Goal: Task Accomplishment & Management: Complete application form

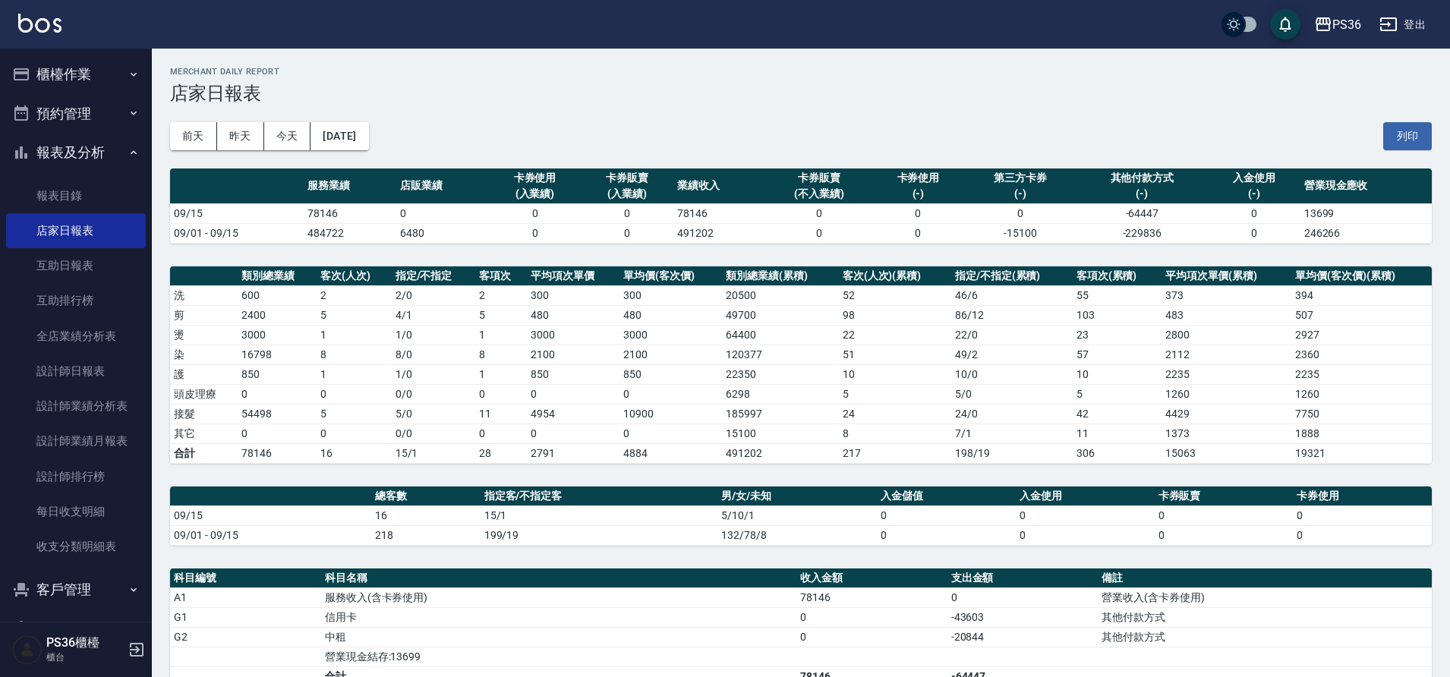
scroll to position [287, 0]
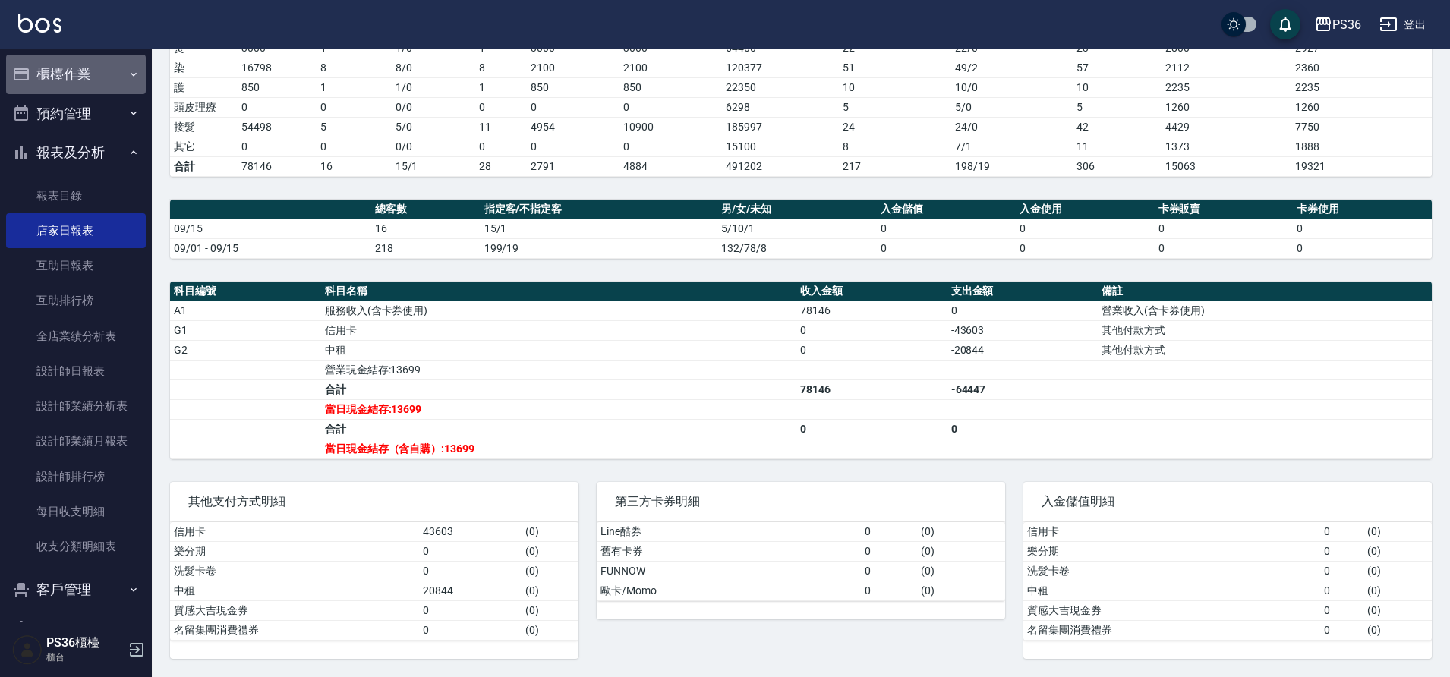
click at [87, 83] on button "櫃檯作業" at bounding box center [76, 74] width 140 height 39
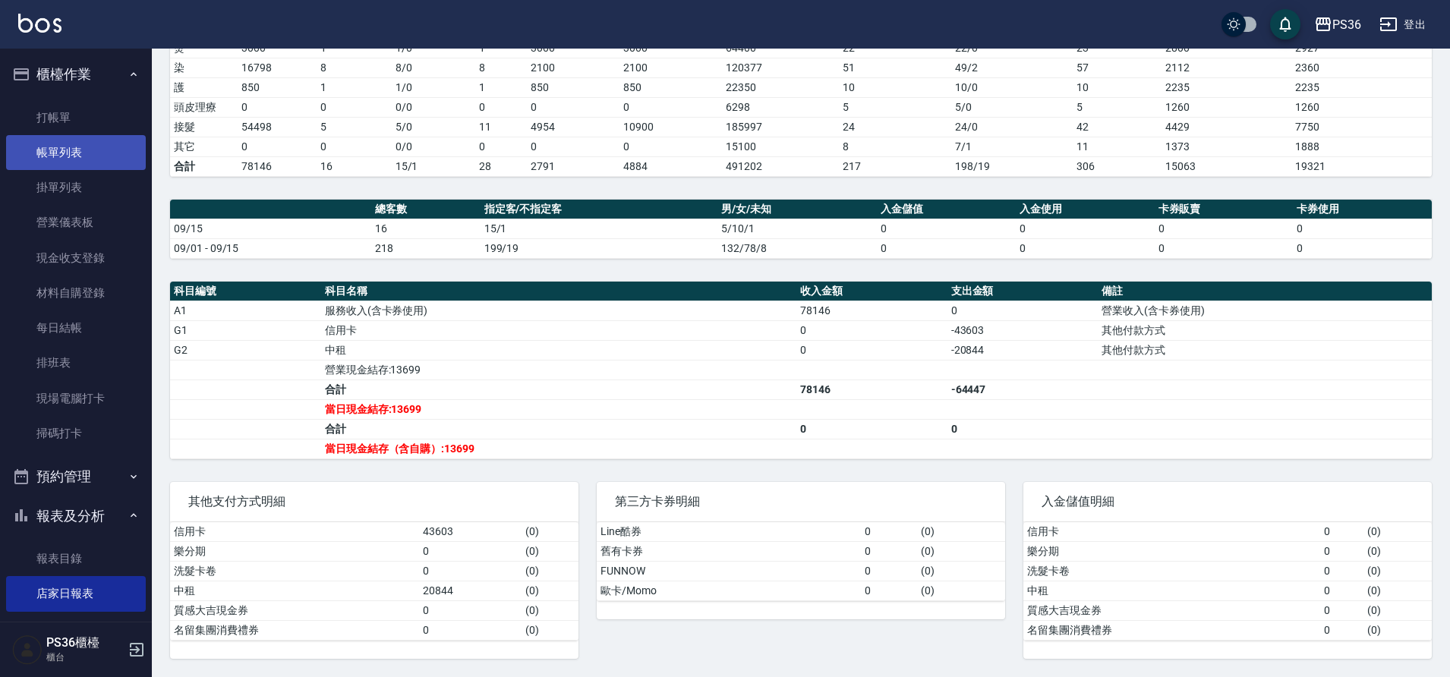
click at [79, 139] on link "帳單列表" at bounding box center [76, 152] width 140 height 35
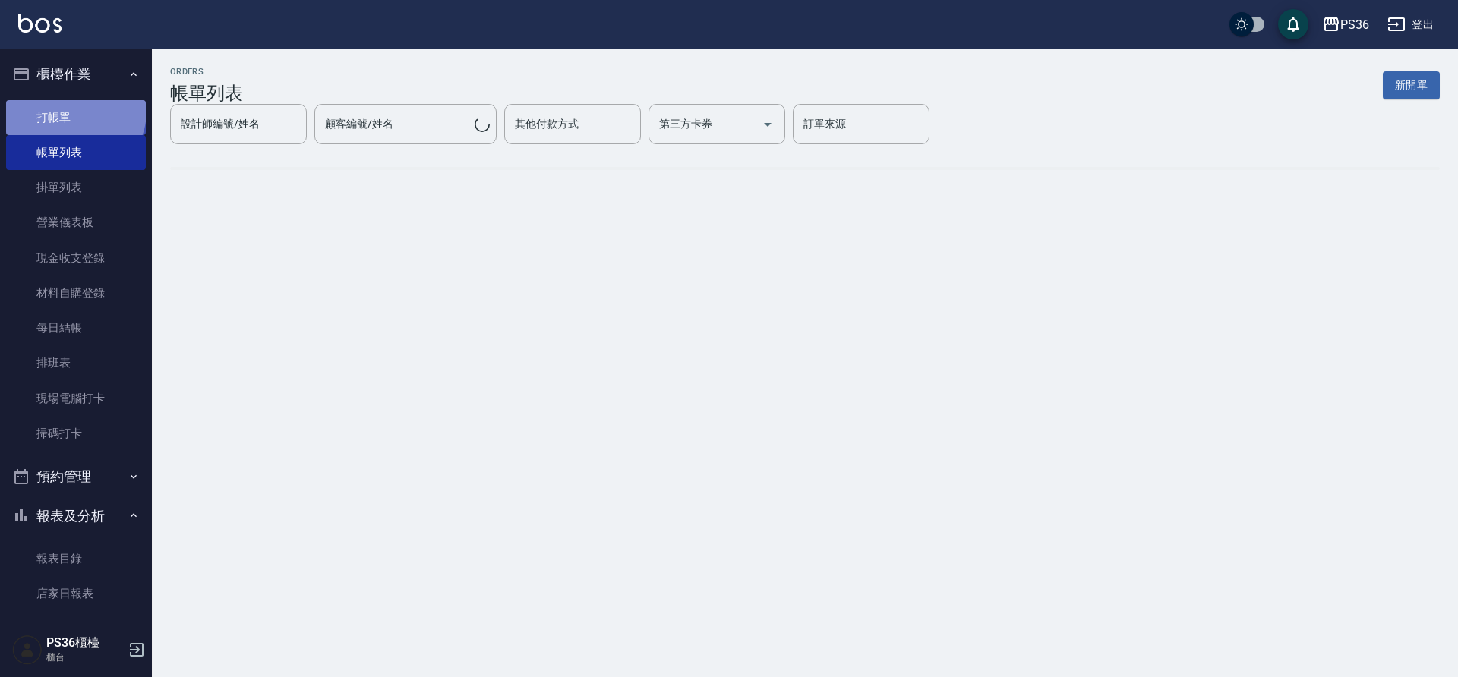
click at [74, 111] on link "打帳單" at bounding box center [76, 117] width 140 height 35
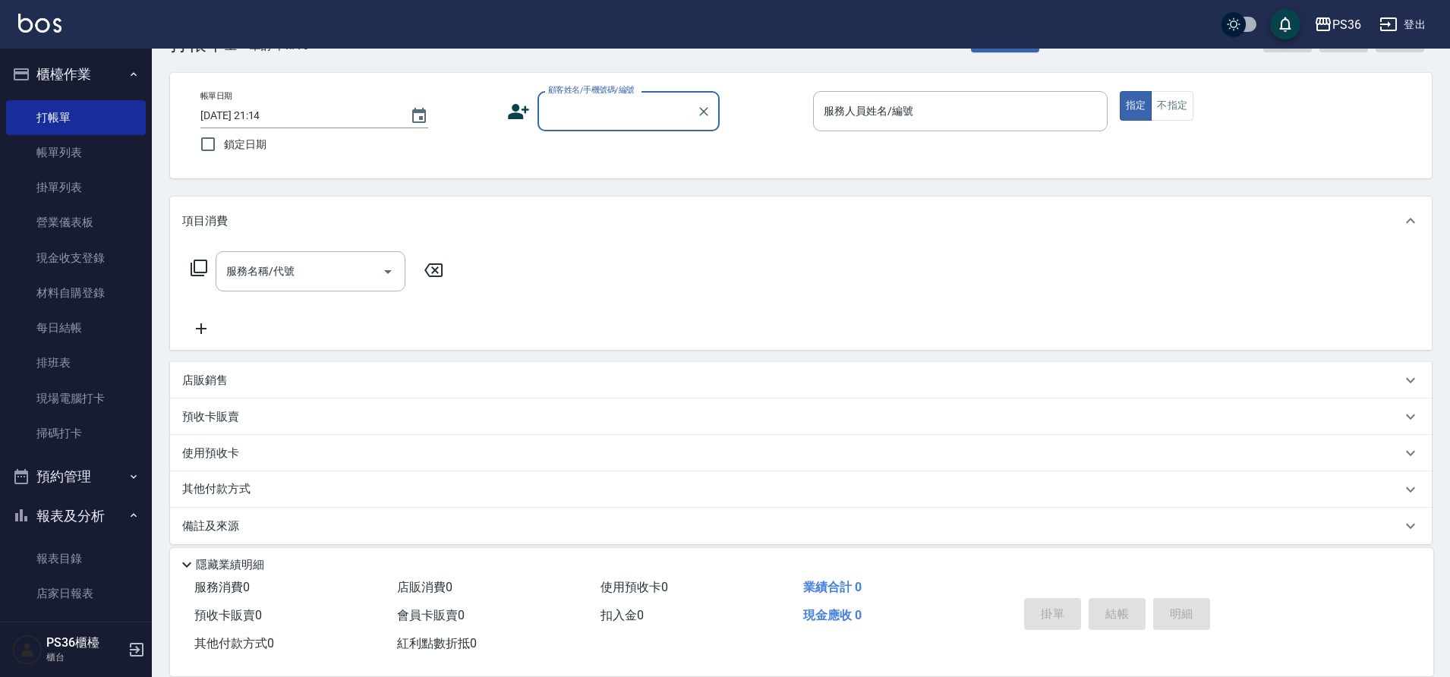
scroll to position [62, 0]
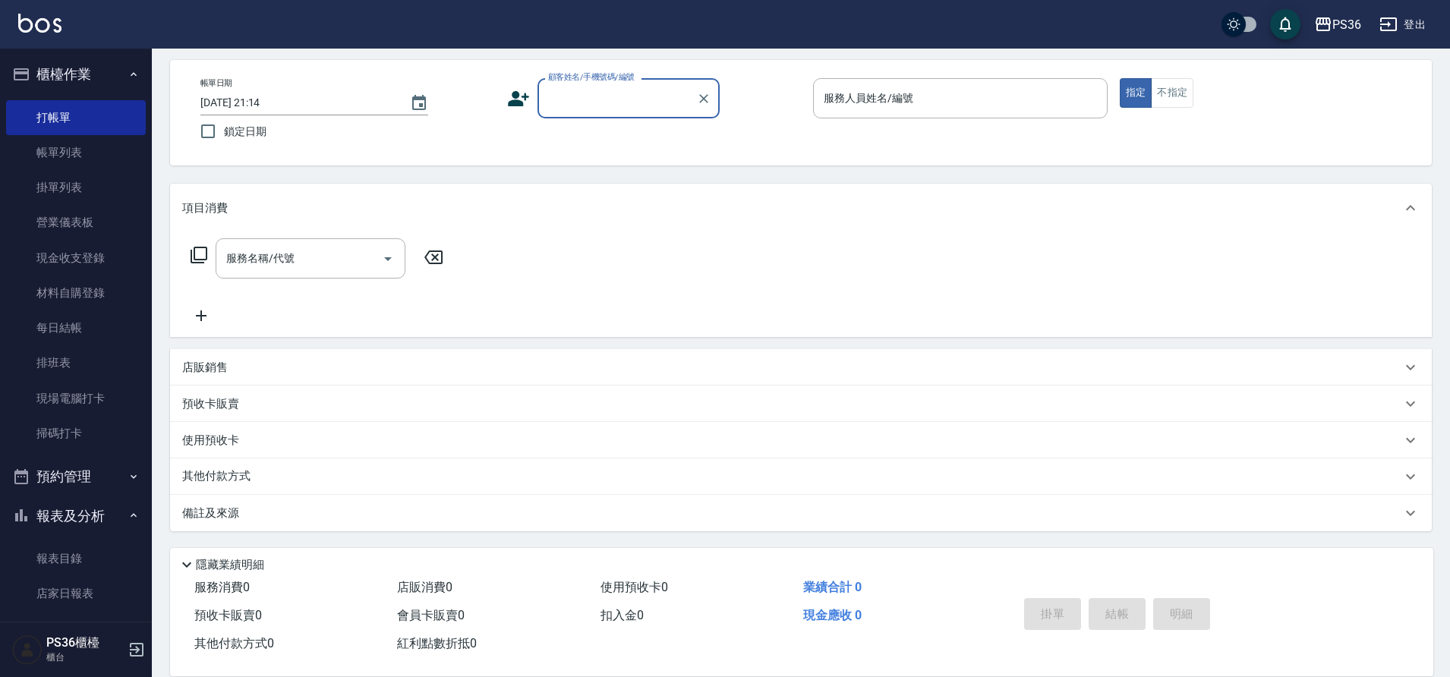
click at [214, 374] on p "店販銷售" at bounding box center [205, 368] width 46 height 16
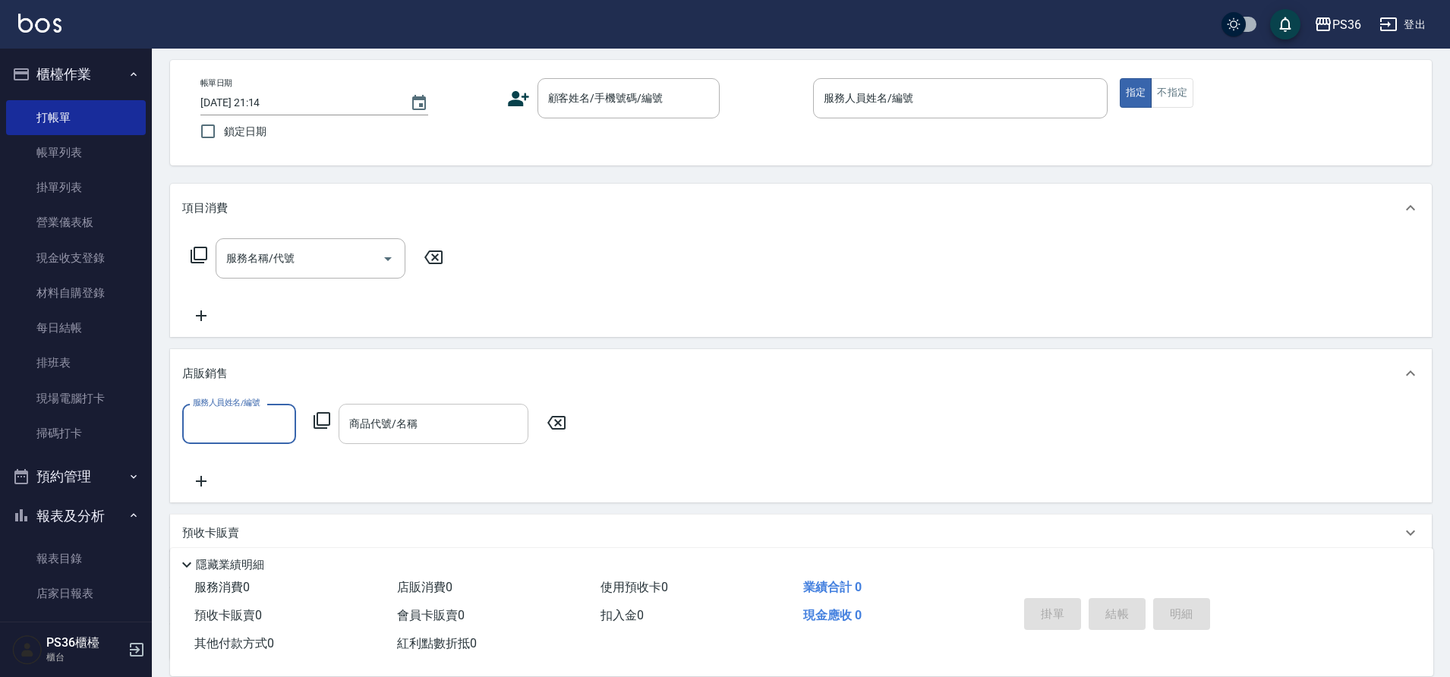
scroll to position [0, 0]
click at [390, 425] on div "商品代號/名稱 商品代號/名稱" at bounding box center [434, 424] width 190 height 40
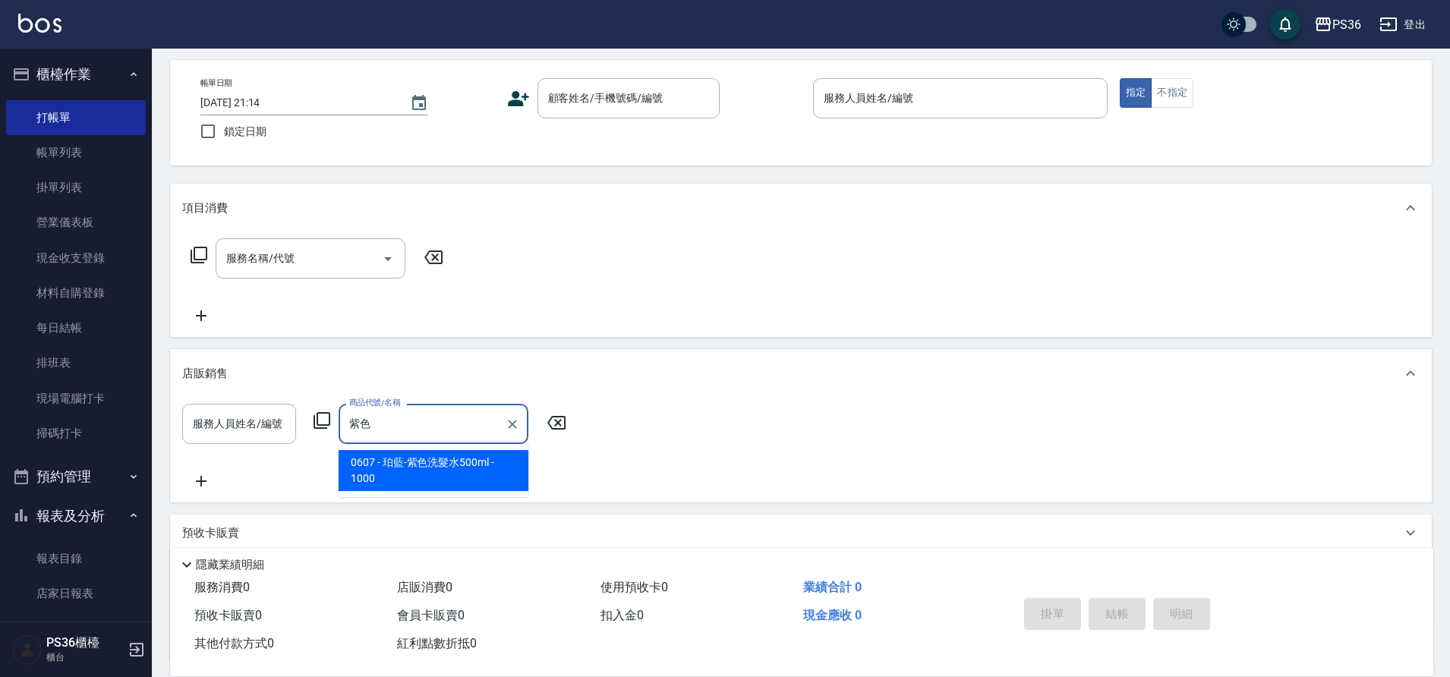
type input "子"
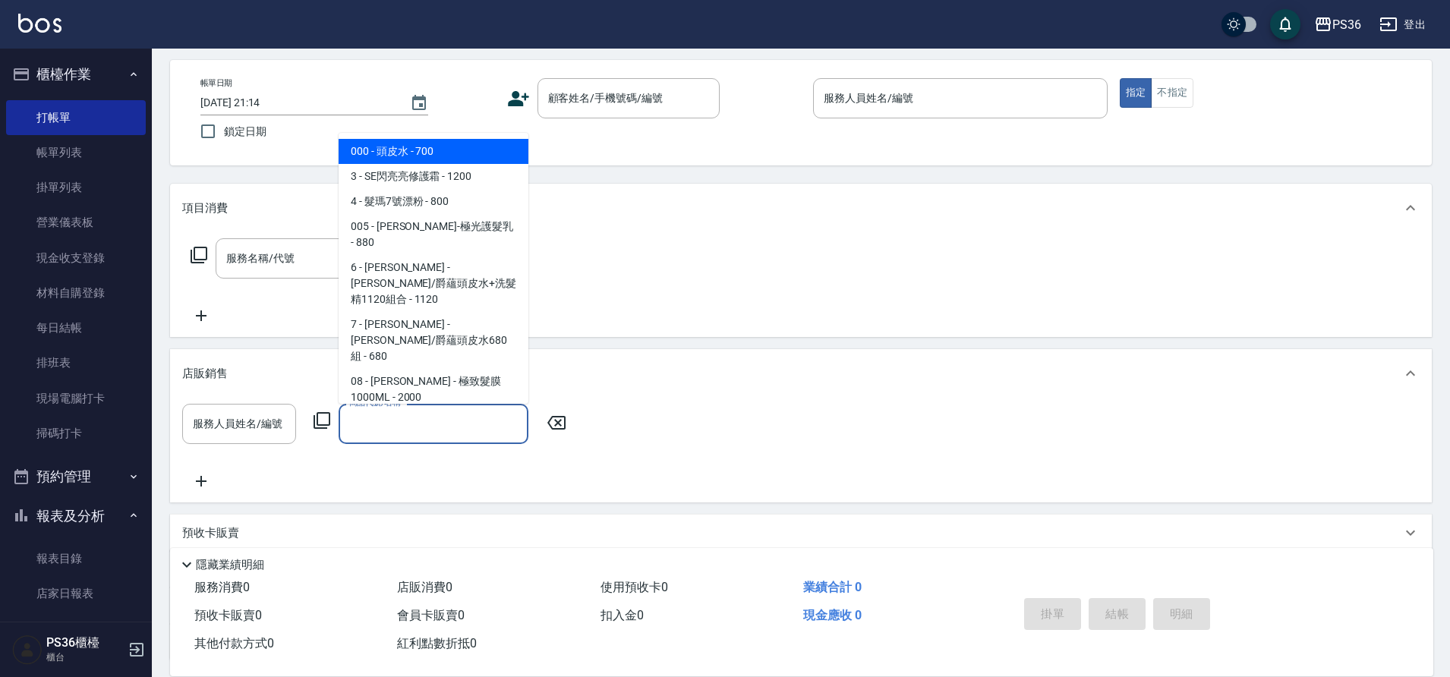
click at [677, 368] on div "店販銷售" at bounding box center [791, 374] width 1219 height 16
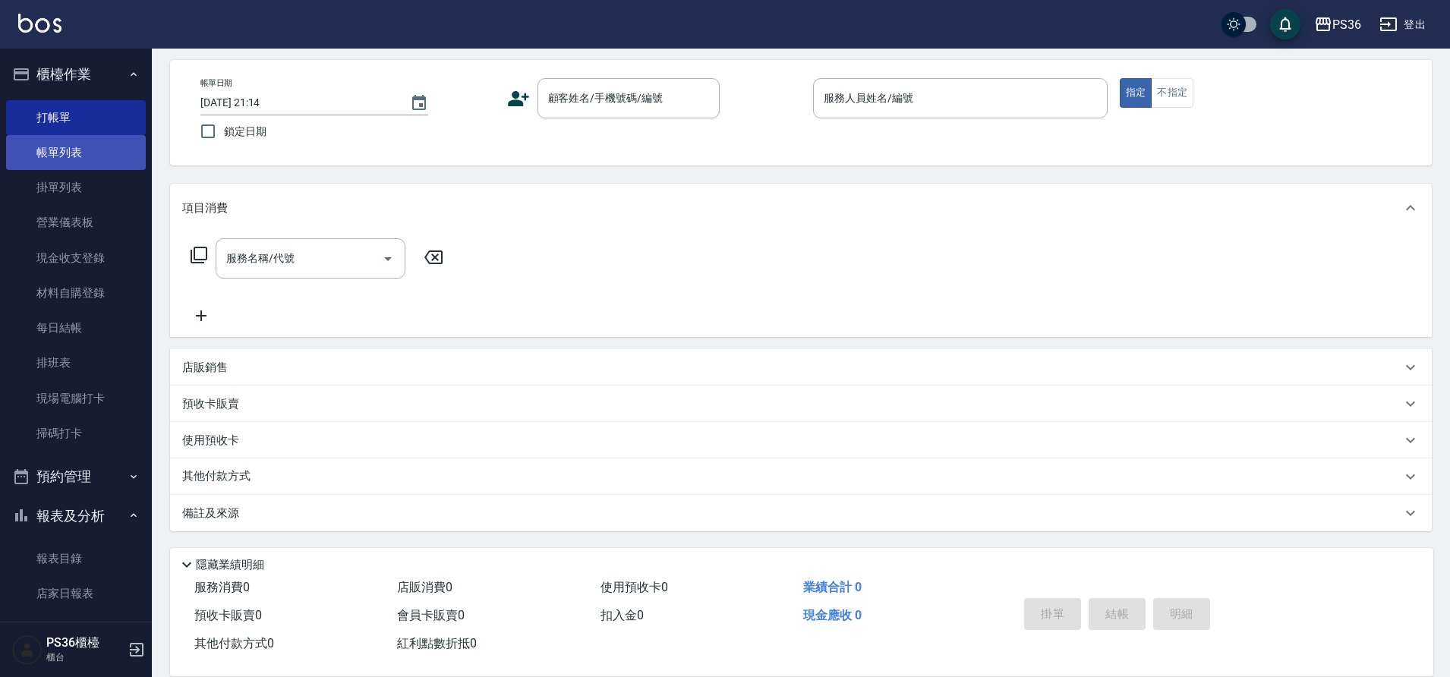
click at [114, 154] on link "帳單列表" at bounding box center [76, 152] width 140 height 35
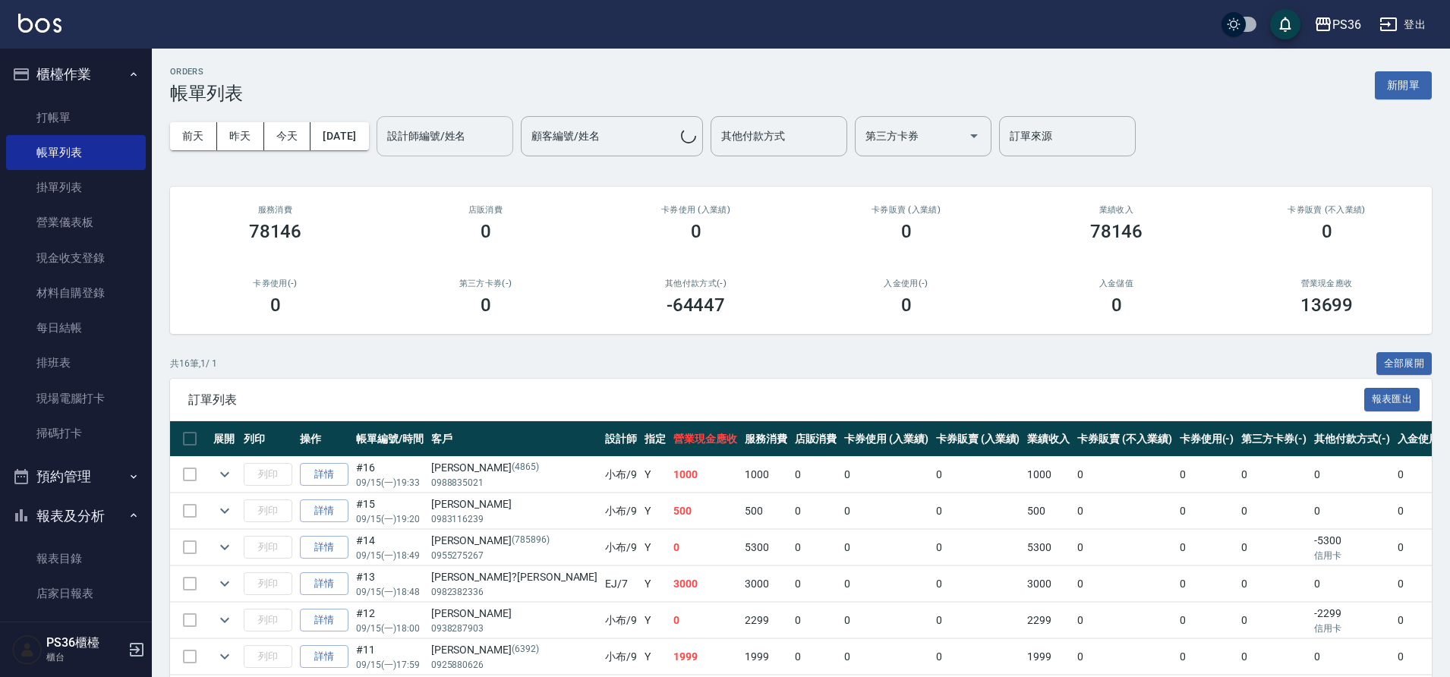
click at [490, 137] on div "設計師編號/姓名 設計師編號/姓名" at bounding box center [445, 136] width 137 height 40
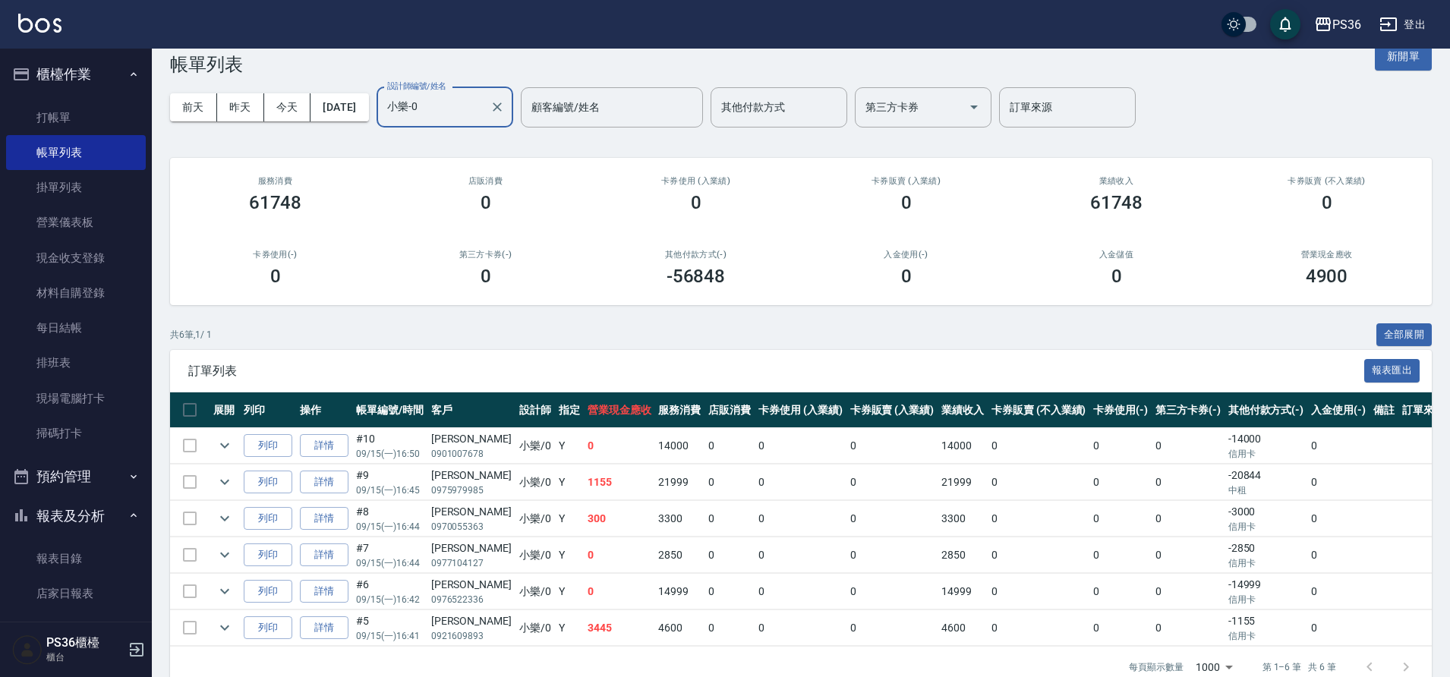
scroll to position [58, 0]
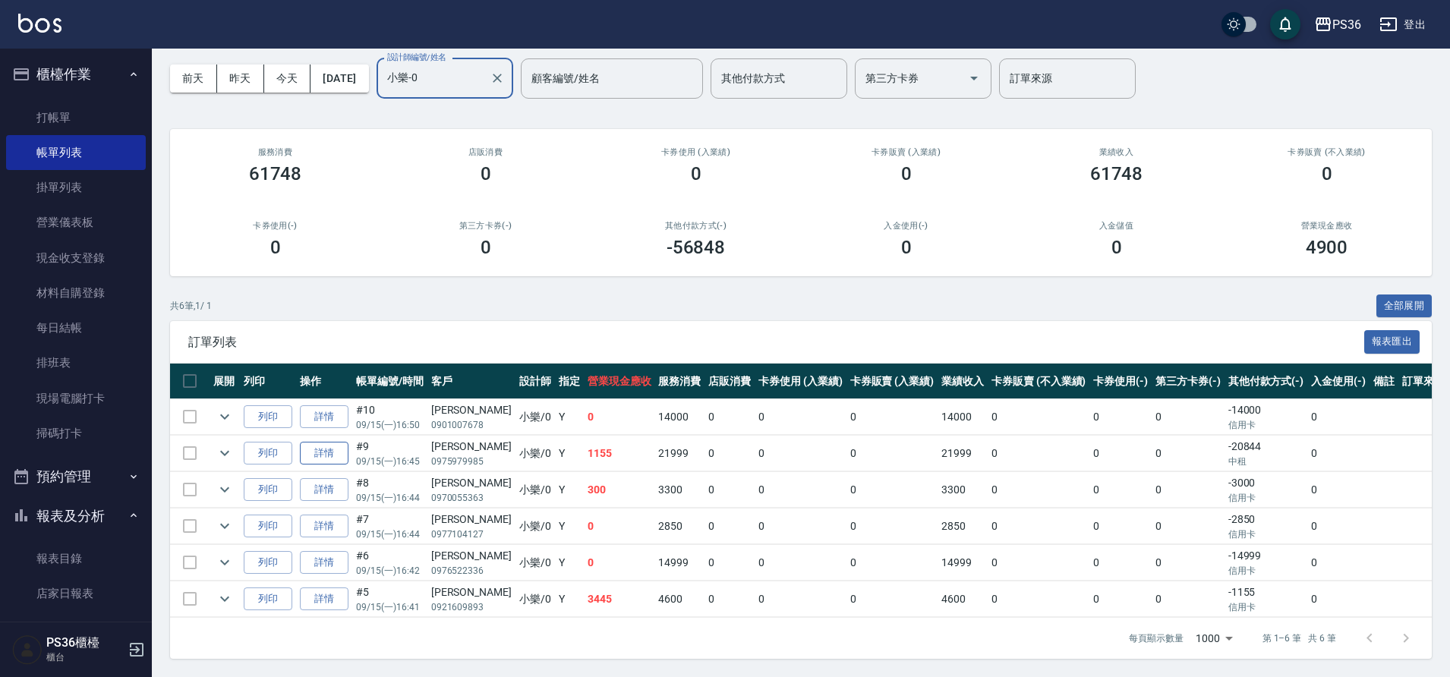
type input "小樂-0"
click at [336, 454] on link "詳情" at bounding box center [324, 454] width 49 height 24
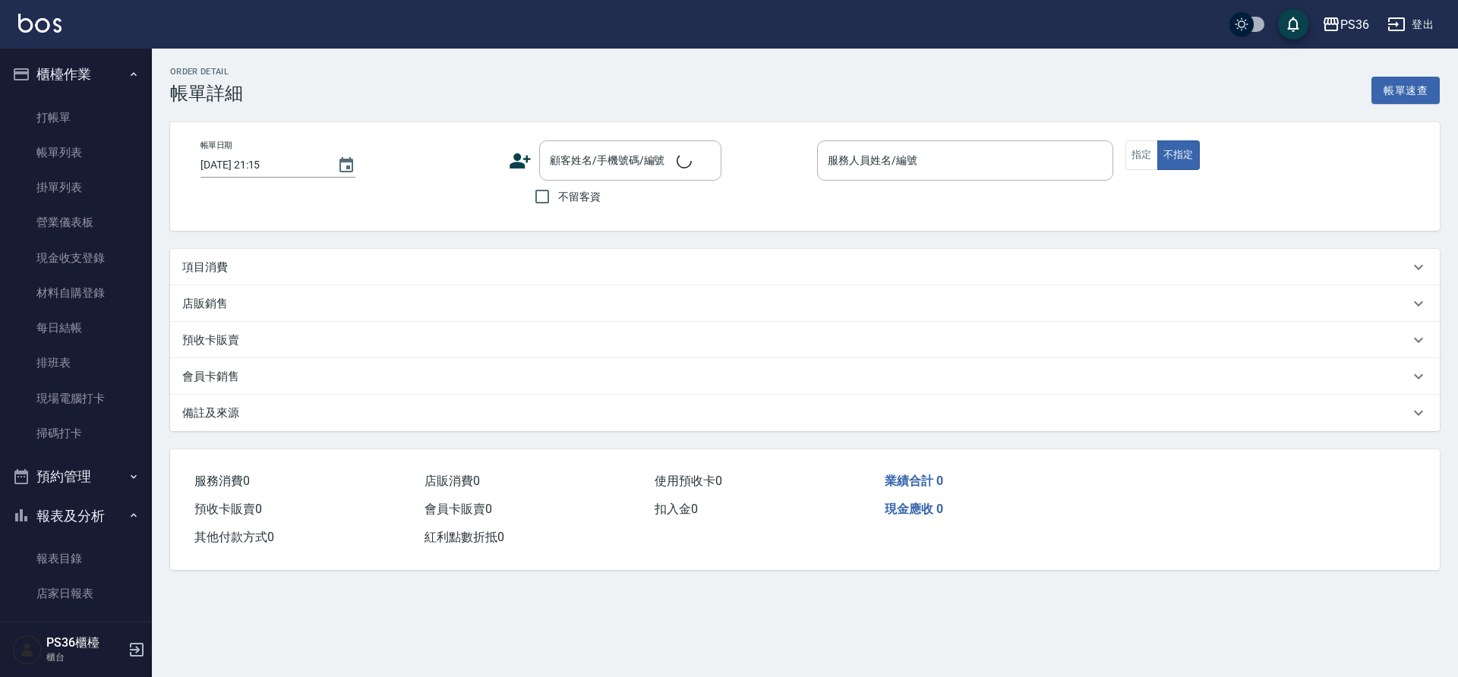
type input "[DATE] 16:45"
type input "小樂-0"
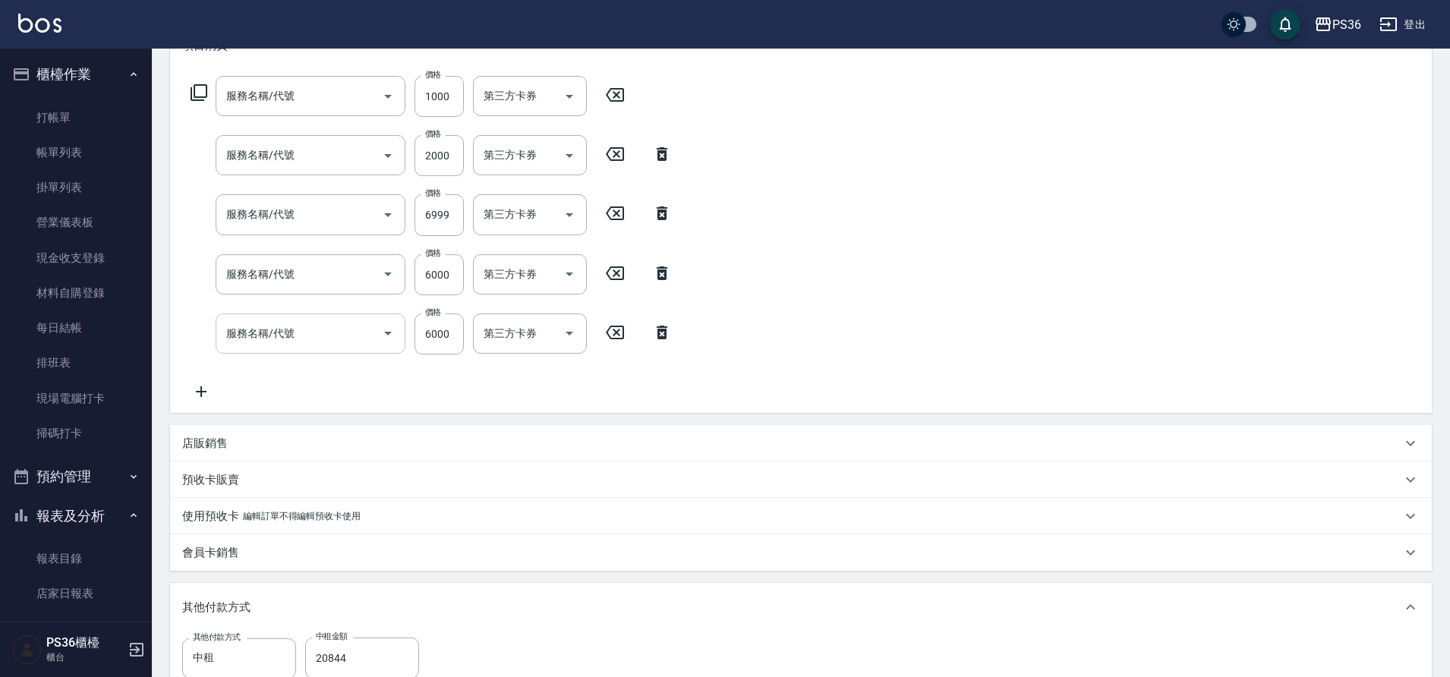
type input "[PERSON_NAME]/0975979985/"
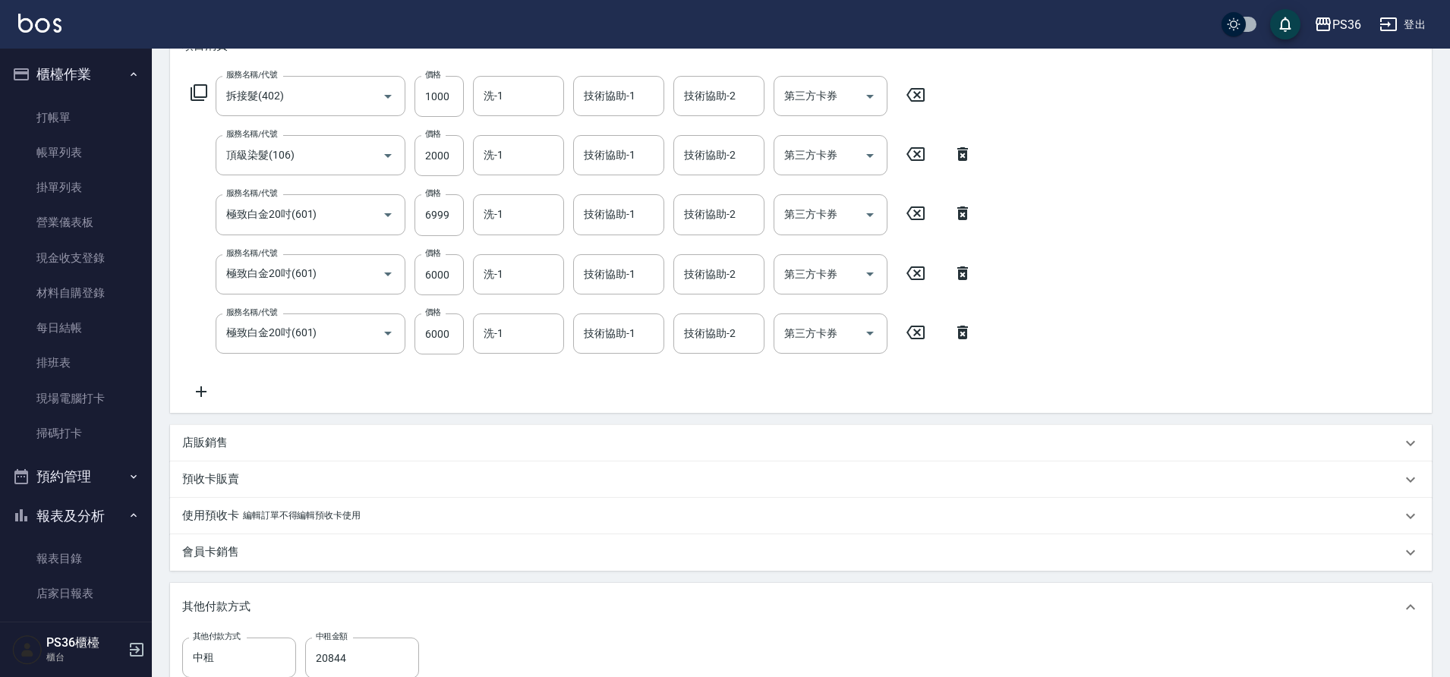
type input "拆接髮(402)"
type input "頂級染髮(106)"
type input "極致白金20吋(601)"
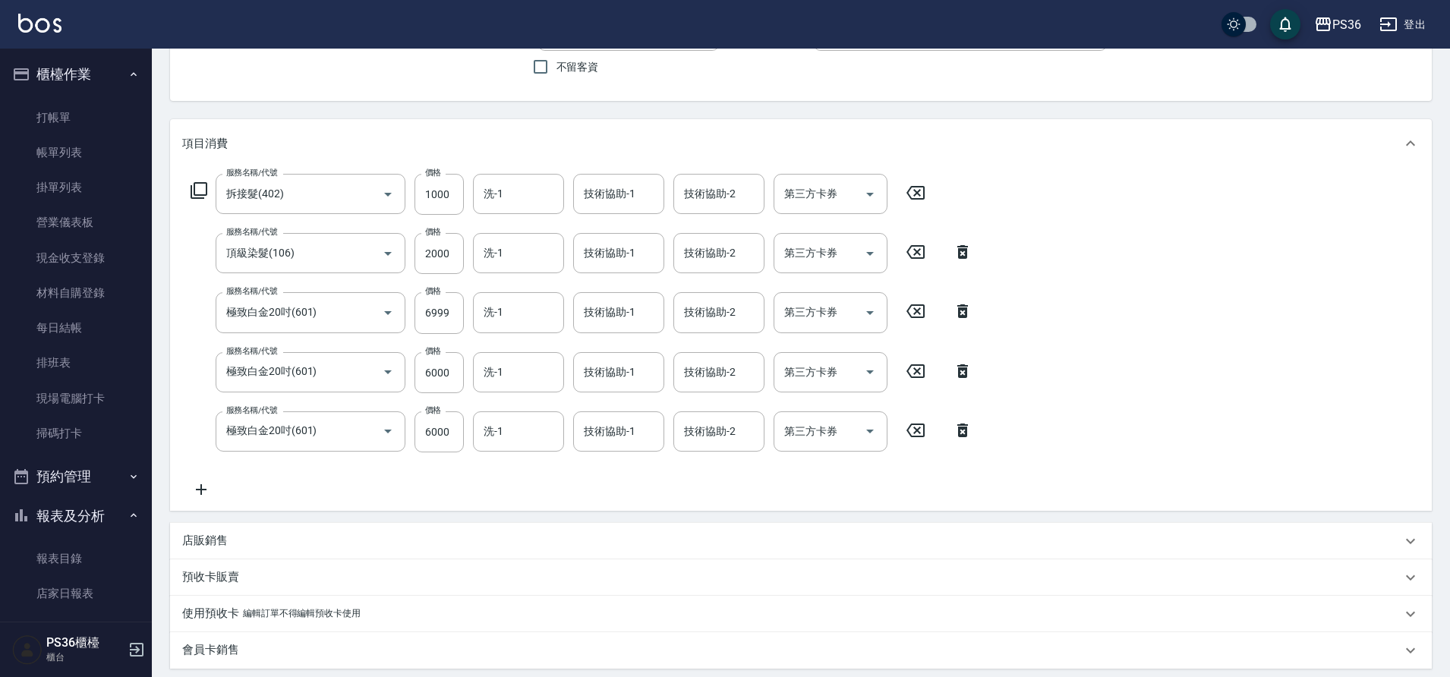
scroll to position [304, 0]
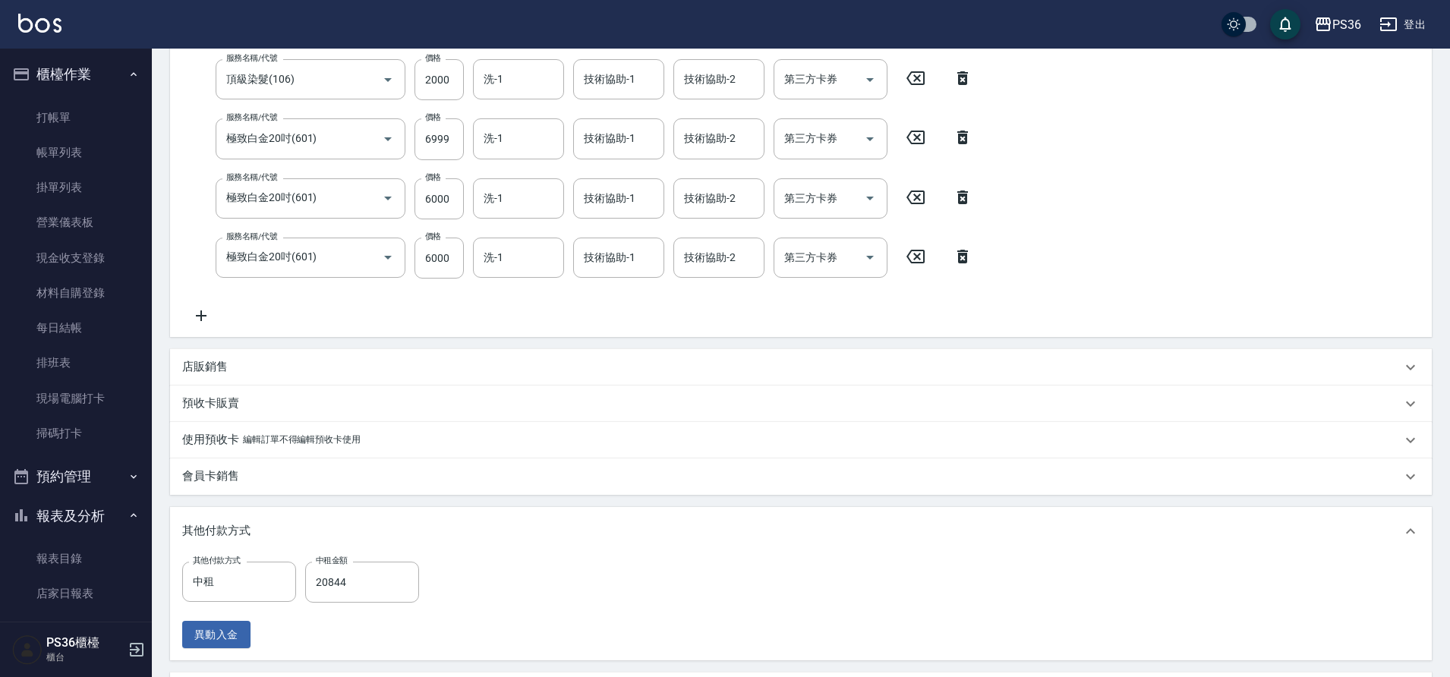
click at [223, 370] on p "店販銷售" at bounding box center [205, 367] width 46 height 16
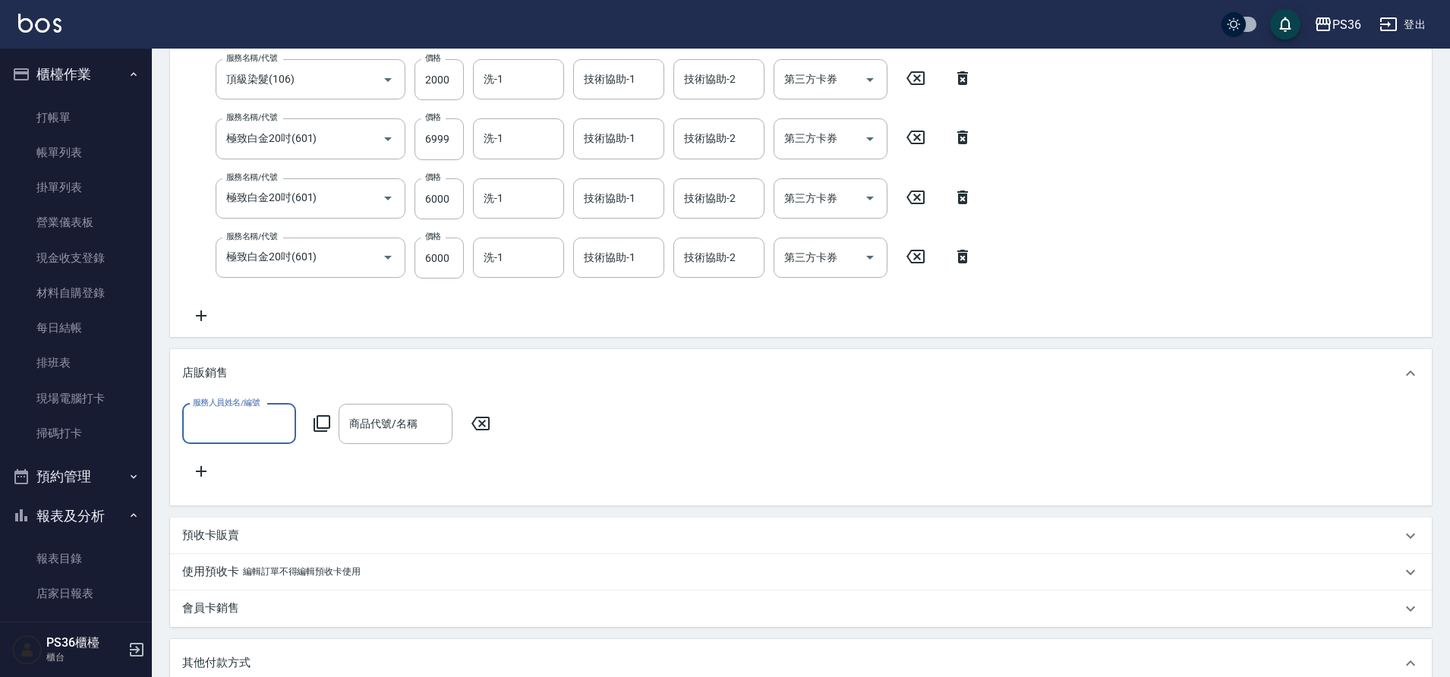
scroll to position [0, 0]
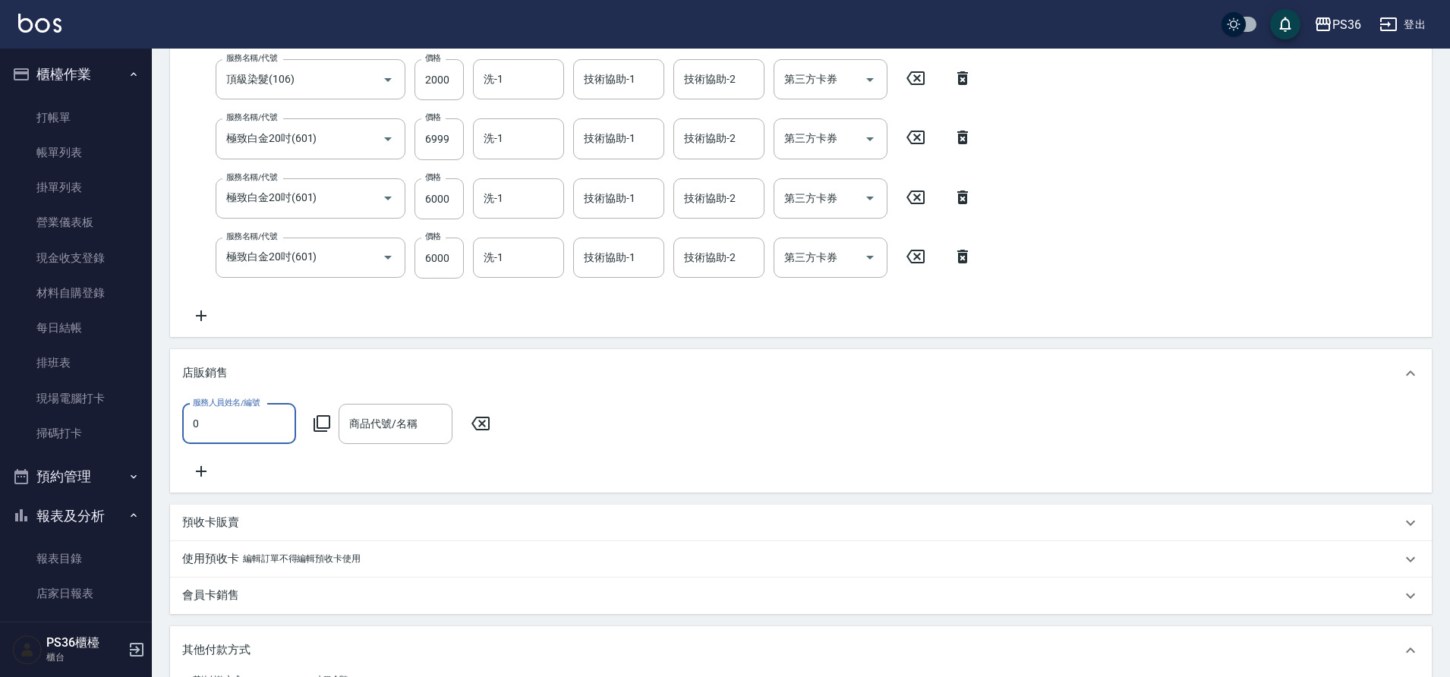
type input "小樂-0"
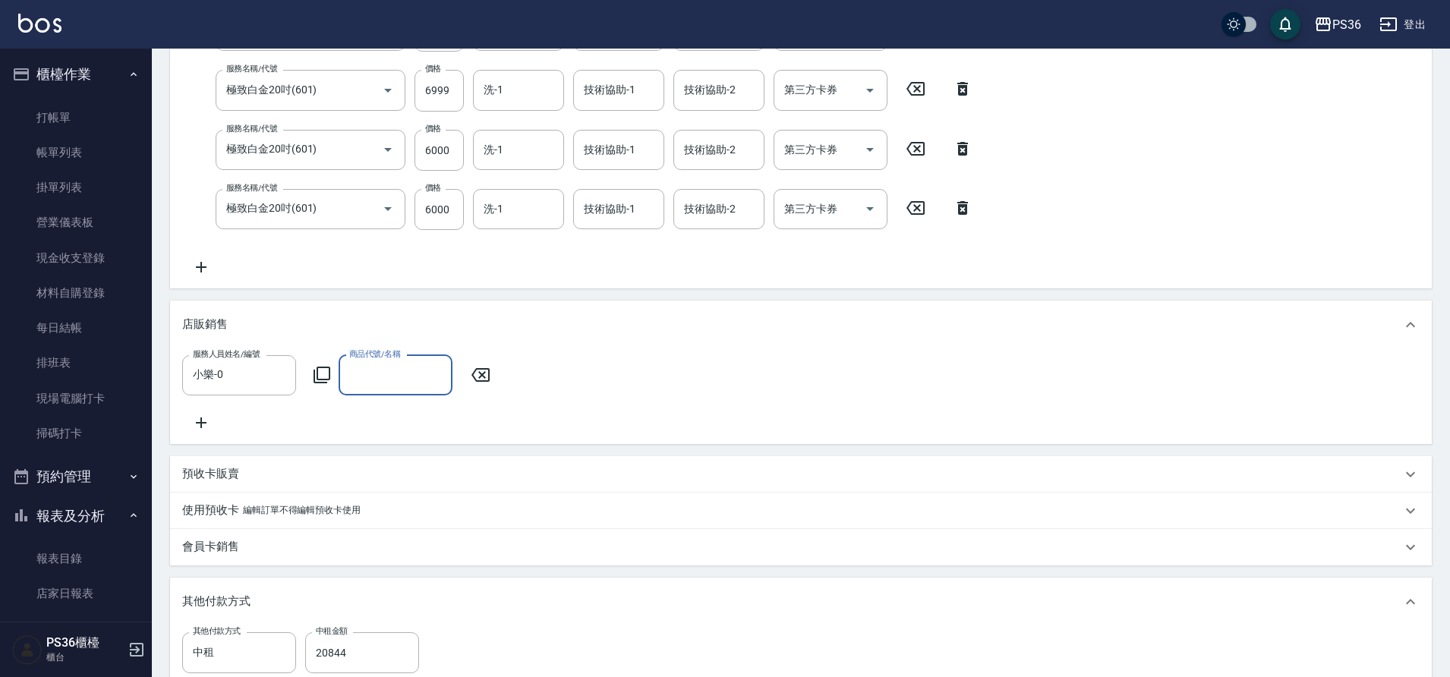
scroll to position [380, 0]
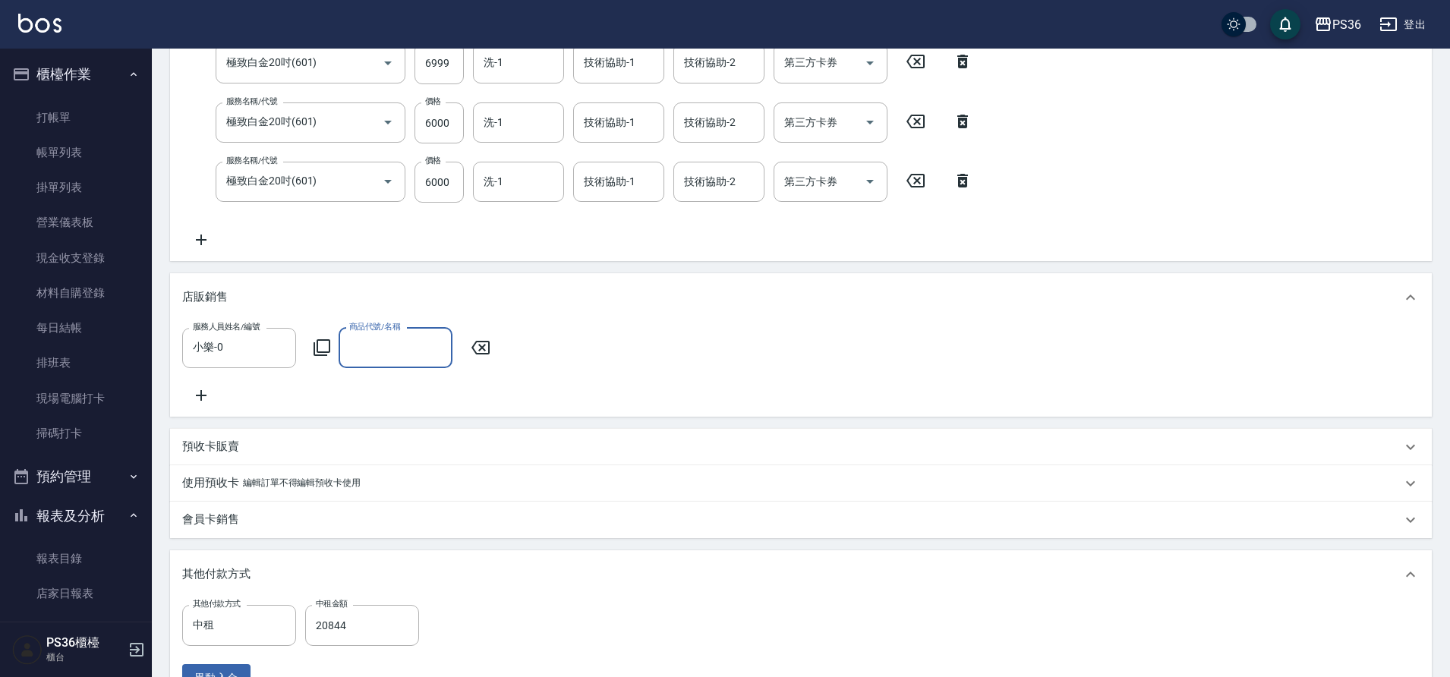
click at [486, 347] on icon at bounding box center [481, 348] width 38 height 18
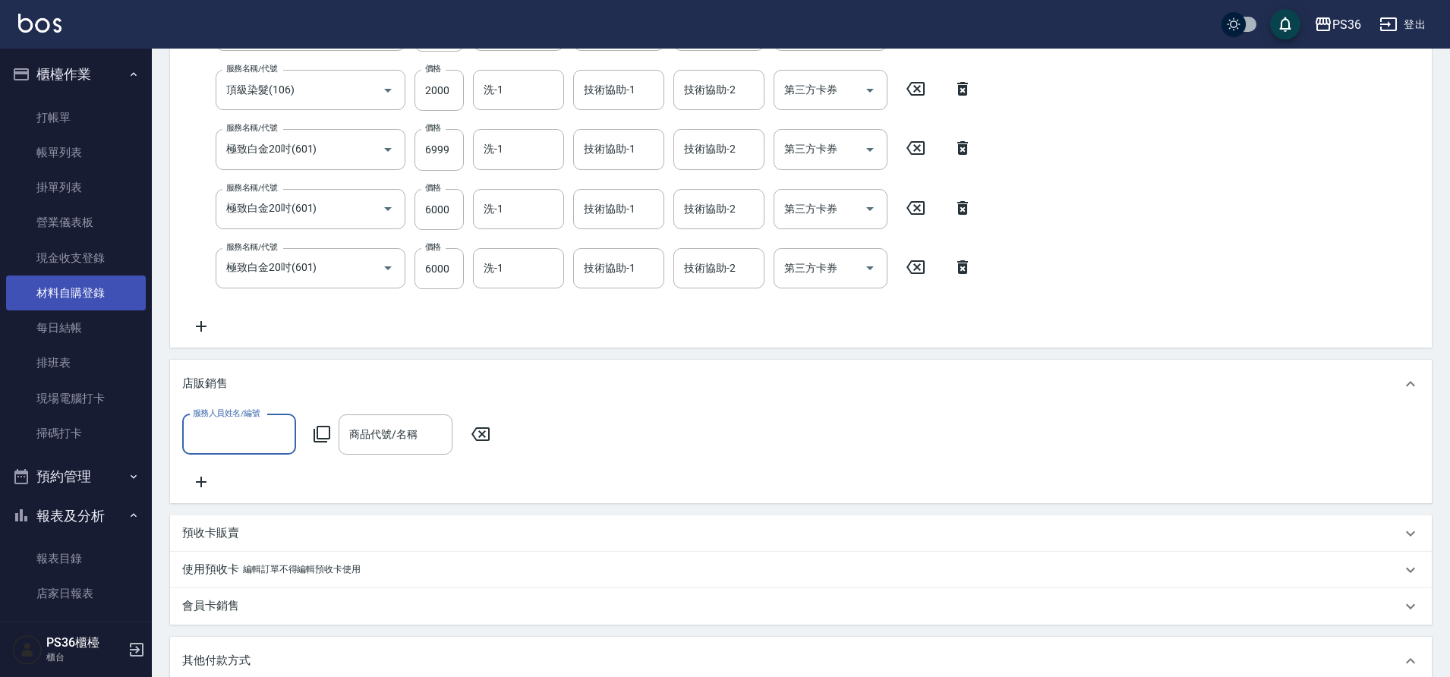
scroll to position [152, 0]
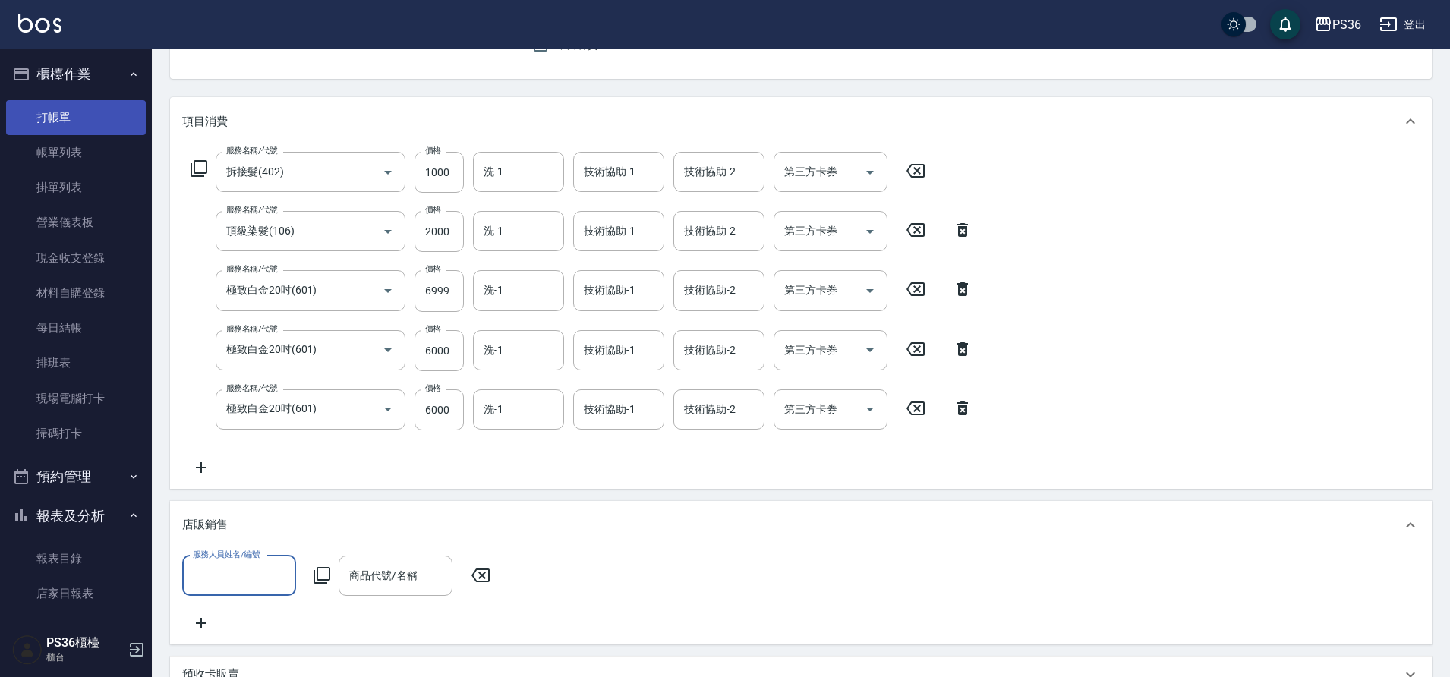
click at [100, 126] on link "打帳單" at bounding box center [76, 117] width 140 height 35
